Goal: Transaction & Acquisition: Purchase product/service

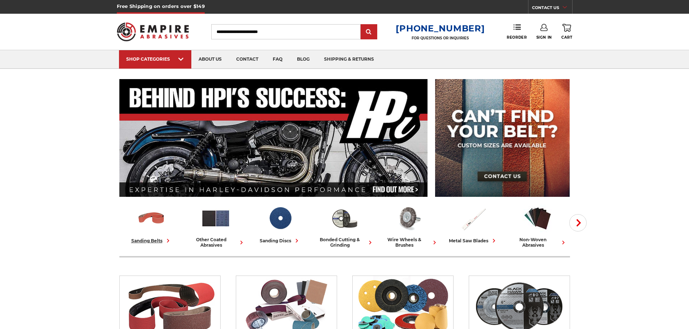
click at [151, 241] on div "sanding belts" at bounding box center [151, 241] width 41 height 8
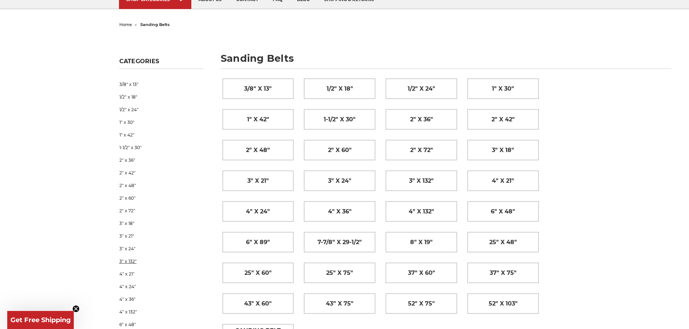
scroll to position [36, 0]
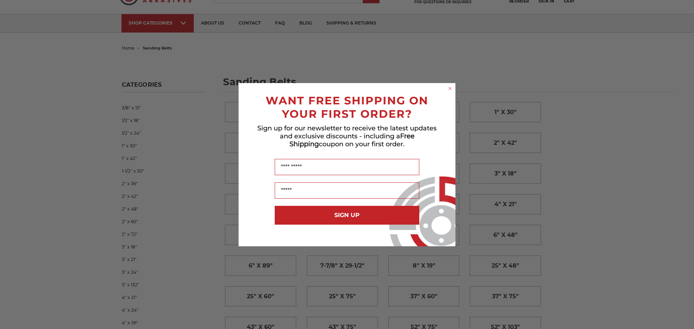
click at [447, 89] on circle "Close dialog" at bounding box center [450, 88] width 7 height 7
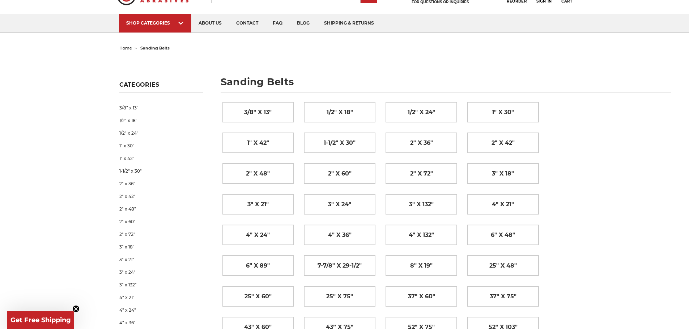
scroll to position [0, 0]
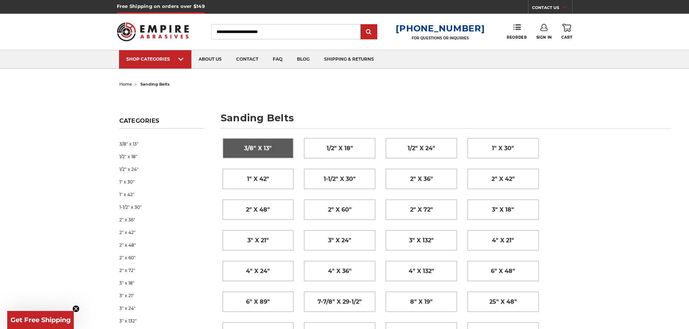
click at [266, 148] on span "3/8" x 13"" at bounding box center [257, 148] width 27 height 12
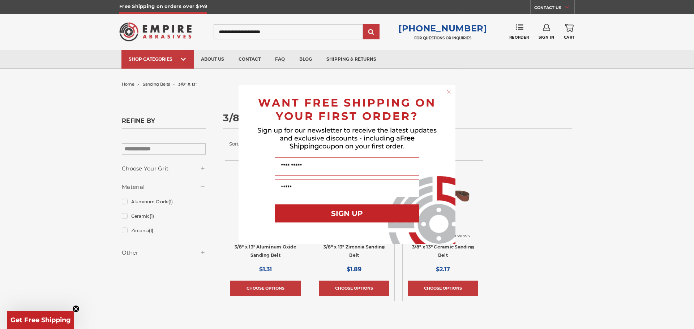
click at [589, 195] on div "Close dialog WANT FREE SHIPPING ON YOUR FIRST ORDER? Sign up for our newsletter…" at bounding box center [347, 164] width 694 height 329
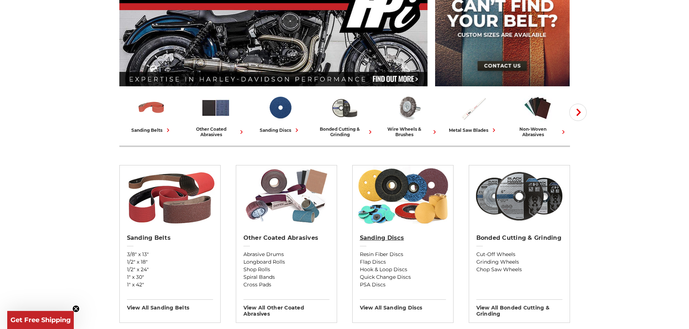
scroll to position [217, 0]
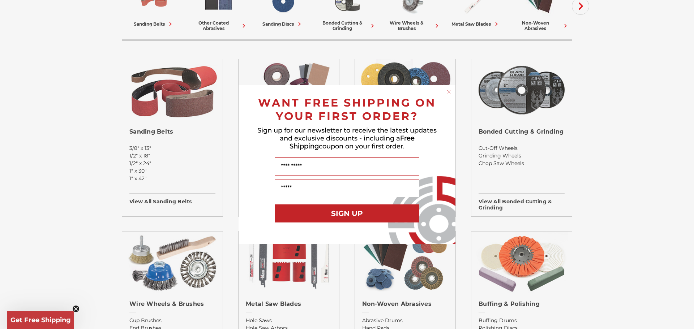
drag, startPoint x: 451, startPoint y: 92, endPoint x: 445, endPoint y: 130, distance: 38.4
click at [451, 92] on circle "Close dialog" at bounding box center [449, 91] width 7 height 7
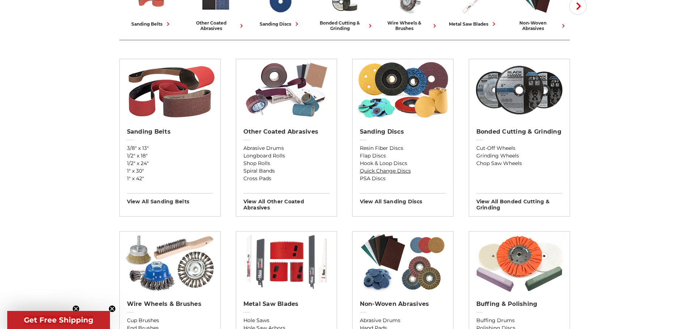
click at [397, 169] on link "Quick Change Discs" at bounding box center [403, 171] width 86 height 8
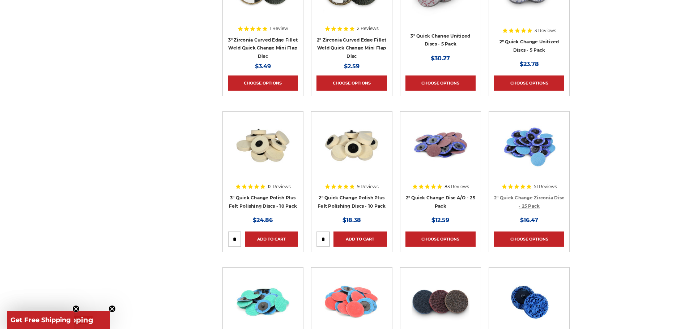
scroll to position [434, 0]
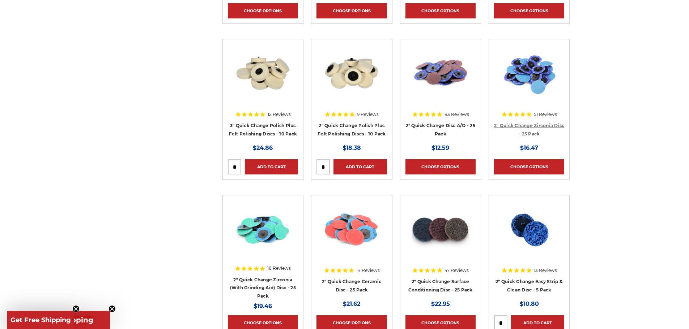
click at [533, 125] on link "2" Quick Change Zirconia Disc - 25 Pack" at bounding box center [529, 130] width 70 height 14
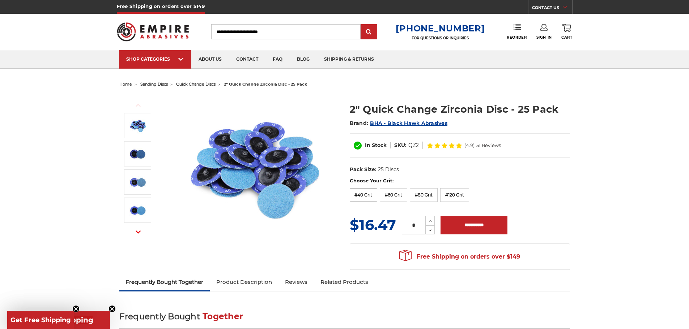
click at [362, 196] on label "#40 Grit" at bounding box center [364, 195] width 28 height 14
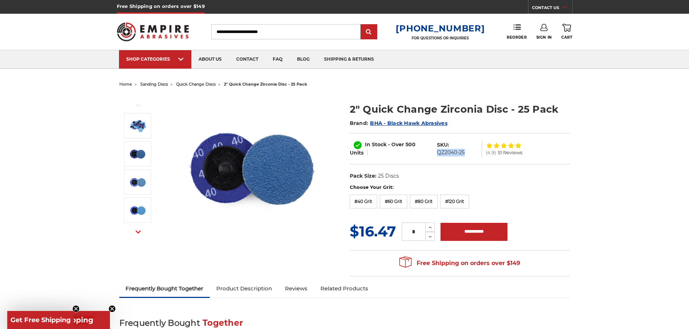
drag, startPoint x: 438, startPoint y: 154, endPoint x: 470, endPoint y: 154, distance: 32.5
click at [470, 154] on dl "SKU: QZ2040-25" at bounding box center [457, 148] width 49 height 15
copy dd "QZ2040-25"
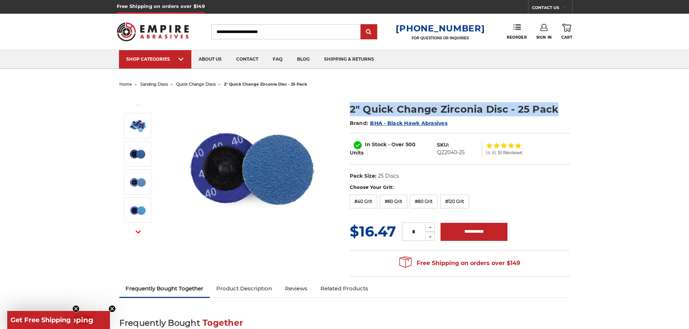
drag, startPoint x: 344, startPoint y: 109, endPoint x: 557, endPoint y: 108, distance: 213.7
click at [557, 108] on div "Previous Next" at bounding box center [344, 185] width 461 height 191
copy div "2" Quick Change Zirconia Disc - 25 Pack"
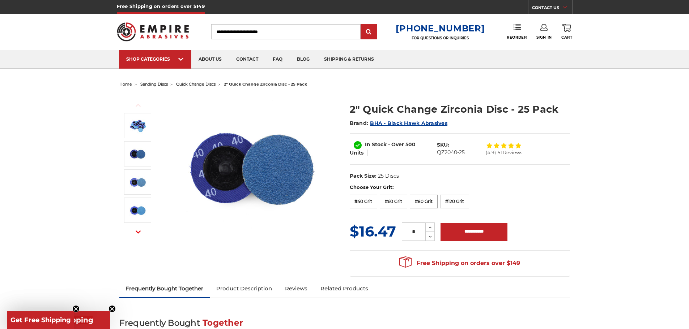
click at [422, 204] on label "#80 Grit" at bounding box center [424, 202] width 28 height 14
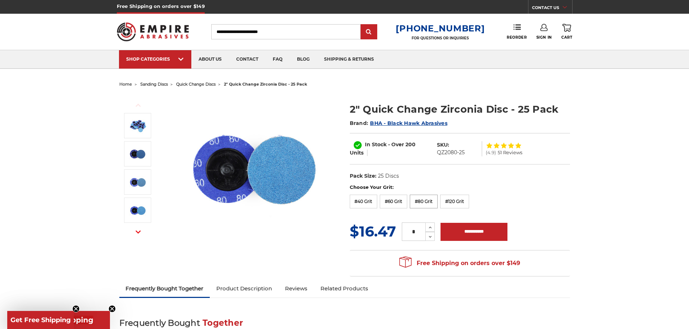
click at [422, 204] on label "#80 Grit" at bounding box center [424, 202] width 28 height 14
drag, startPoint x: 438, startPoint y: 152, endPoint x: 473, endPoint y: 152, distance: 35.5
click at [473, 152] on dl "SKU: QZ2080-25" at bounding box center [457, 148] width 49 height 15
click at [486, 185] on label "Choose Your Grit:" at bounding box center [460, 187] width 220 height 7
click at [442, 153] on dd "QZ2080-25" at bounding box center [451, 153] width 28 height 8
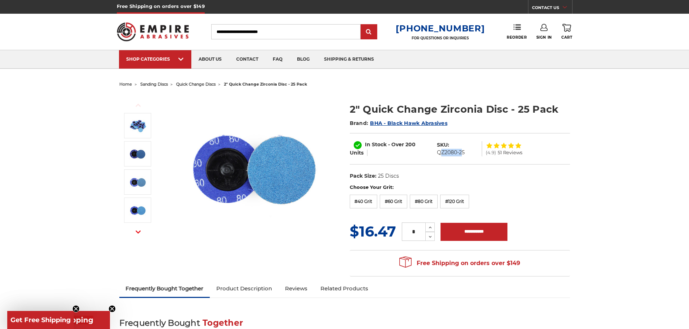
drag, startPoint x: 439, startPoint y: 154, endPoint x: 459, endPoint y: 153, distance: 20.3
click at [460, 153] on dd "QZ2080-25" at bounding box center [451, 153] width 28 height 8
drag, startPoint x: 436, startPoint y: 153, endPoint x: 465, endPoint y: 150, distance: 29.1
click at [465, 150] on dl "SKU: QZ2080-25" at bounding box center [457, 148] width 49 height 15
copy dd "QZ2080-25"
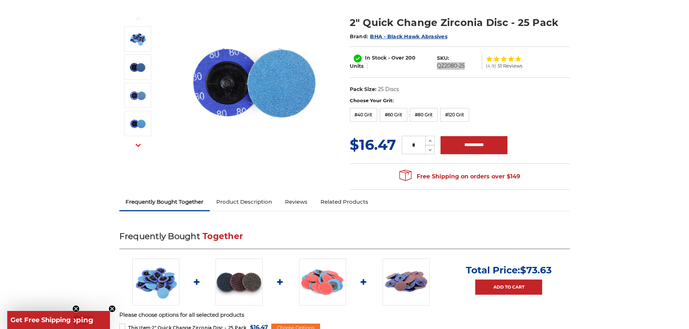
scroll to position [145, 0]
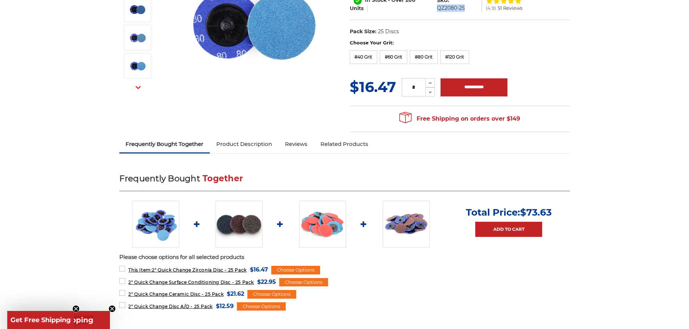
click at [244, 235] on img at bounding box center [239, 224] width 47 height 47
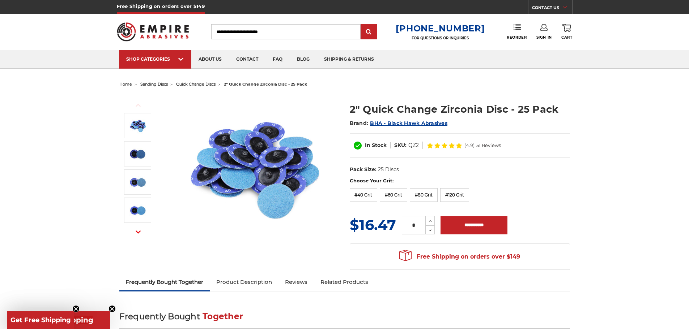
click at [247, 83] on span "2" quick change zirconia disc - 25 pack" at bounding box center [265, 84] width 83 height 5
click at [204, 82] on span "quick change discs" at bounding box center [195, 84] width 39 height 5
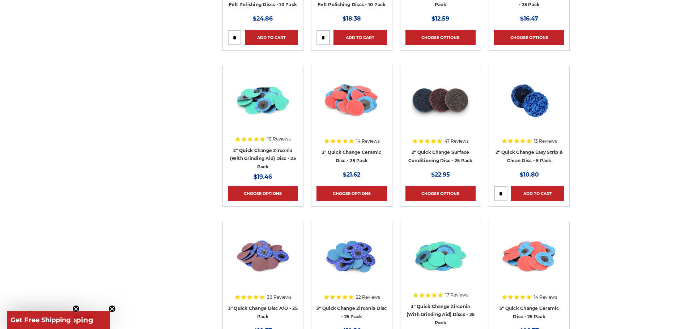
scroll to position [615, 0]
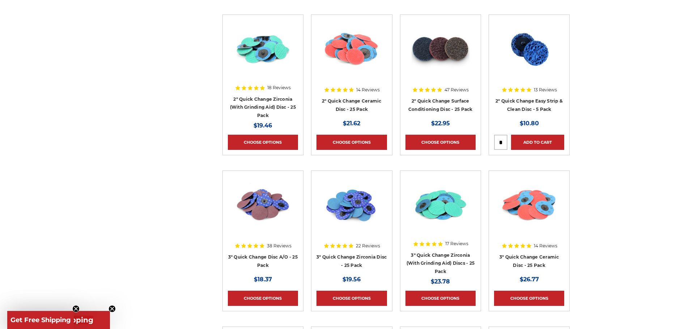
click at [452, 105] on h4 "2" Quick Change Surface Conditioning Disc - 25 Pack" at bounding box center [440, 107] width 70 height 20
click at [452, 108] on link "2" Quick Change Surface Conditioning Disc - 25 Pack" at bounding box center [440, 105] width 64 height 14
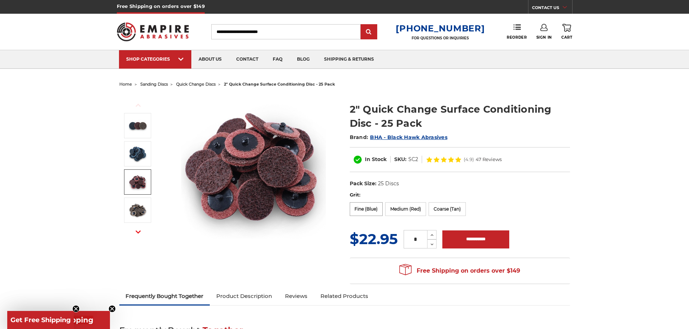
click at [367, 211] on label "Fine (Blue)" at bounding box center [366, 210] width 33 height 14
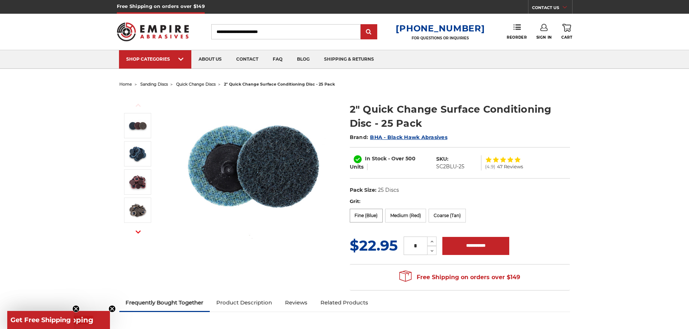
click at [371, 216] on label "Fine (Blue)" at bounding box center [366, 216] width 33 height 14
drag, startPoint x: 437, startPoint y: 169, endPoint x: 464, endPoint y: 169, distance: 27.5
click at [464, 169] on dd "SC2BLU-25" at bounding box center [450, 167] width 28 height 8
copy dd "SC2BLU-25"
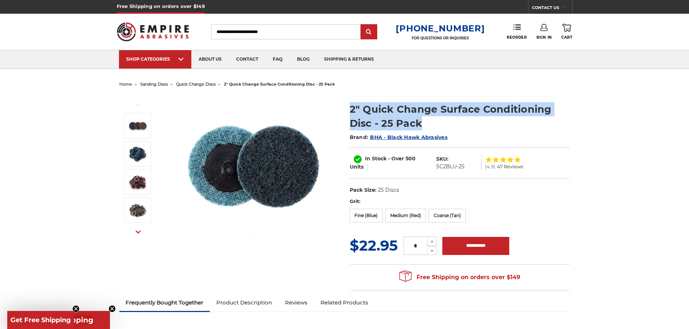
drag, startPoint x: 350, startPoint y: 108, endPoint x: 419, endPoint y: 123, distance: 70.7
click at [422, 123] on h1 "2" Quick Change Surface Conditioning Disc - 25 Pack" at bounding box center [460, 116] width 220 height 28
copy h1 "2" Quick Change Surface Conditioning Disc - 25 Pack"
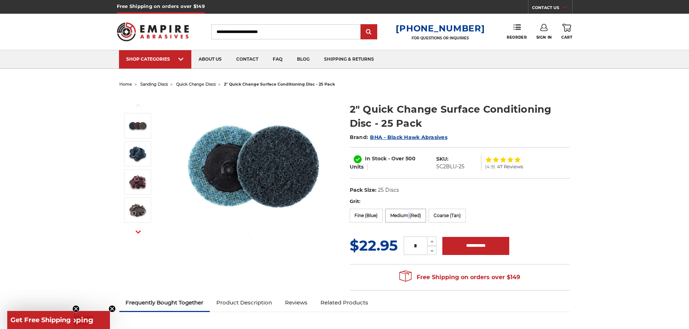
click at [410, 214] on label "Medium (Red)" at bounding box center [405, 216] width 41 height 14
click at [410, 217] on label "Medium (Red)" at bounding box center [405, 216] width 41 height 14
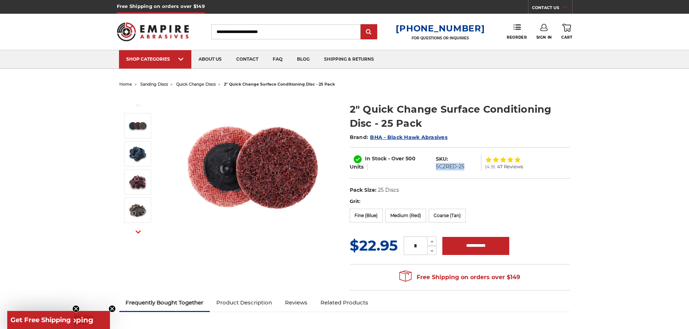
drag, startPoint x: 436, startPoint y: 167, endPoint x: 466, endPoint y: 167, distance: 30.0
click at [466, 167] on dl "SKU: SC2RED-25" at bounding box center [456, 163] width 49 height 15
copy dd "SC2RED-25"
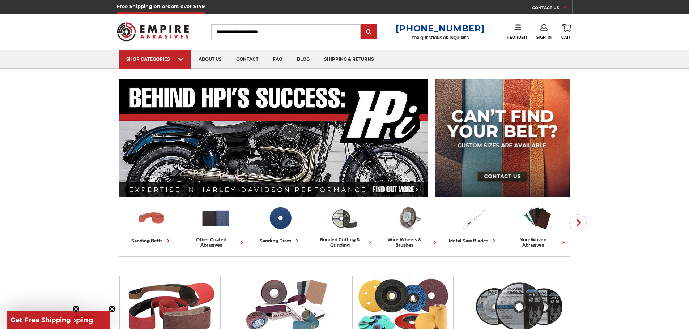
click at [270, 241] on div "sanding discs" at bounding box center [280, 241] width 41 height 8
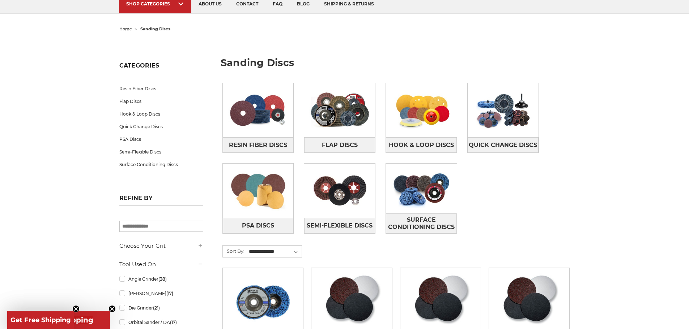
scroll to position [108, 0]
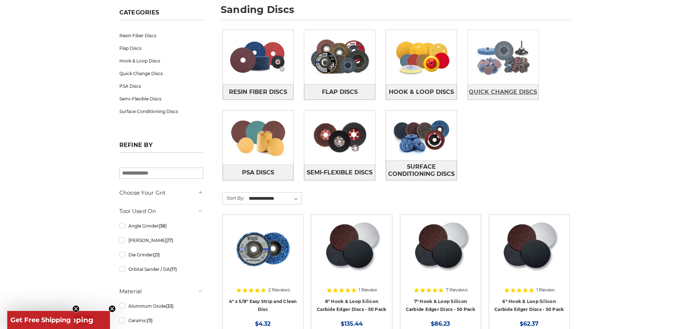
click at [492, 91] on span "Quick Change Discs" at bounding box center [503, 92] width 68 height 12
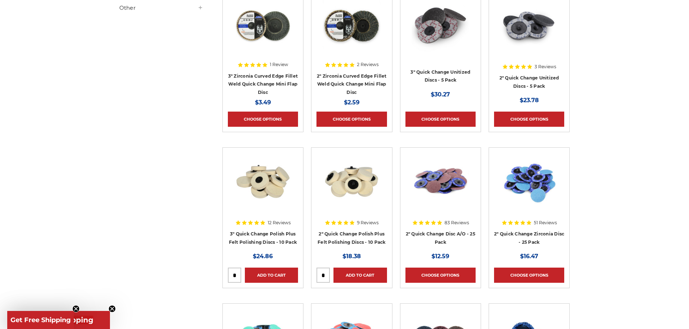
scroll to position [434, 0]
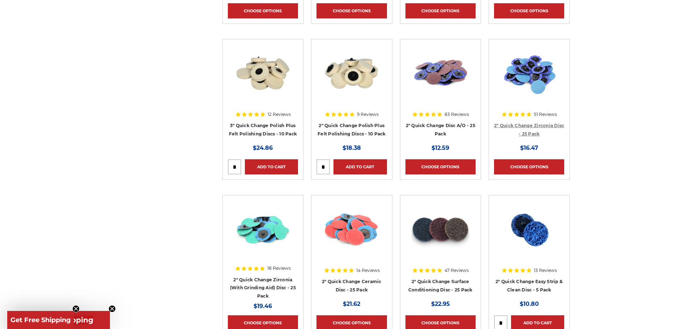
click at [532, 128] on link "2" Quick Change Zirconia Disc - 25 Pack" at bounding box center [529, 130] width 70 height 14
